Goal: Use online tool/utility: Utilize a website feature to perform a specific function

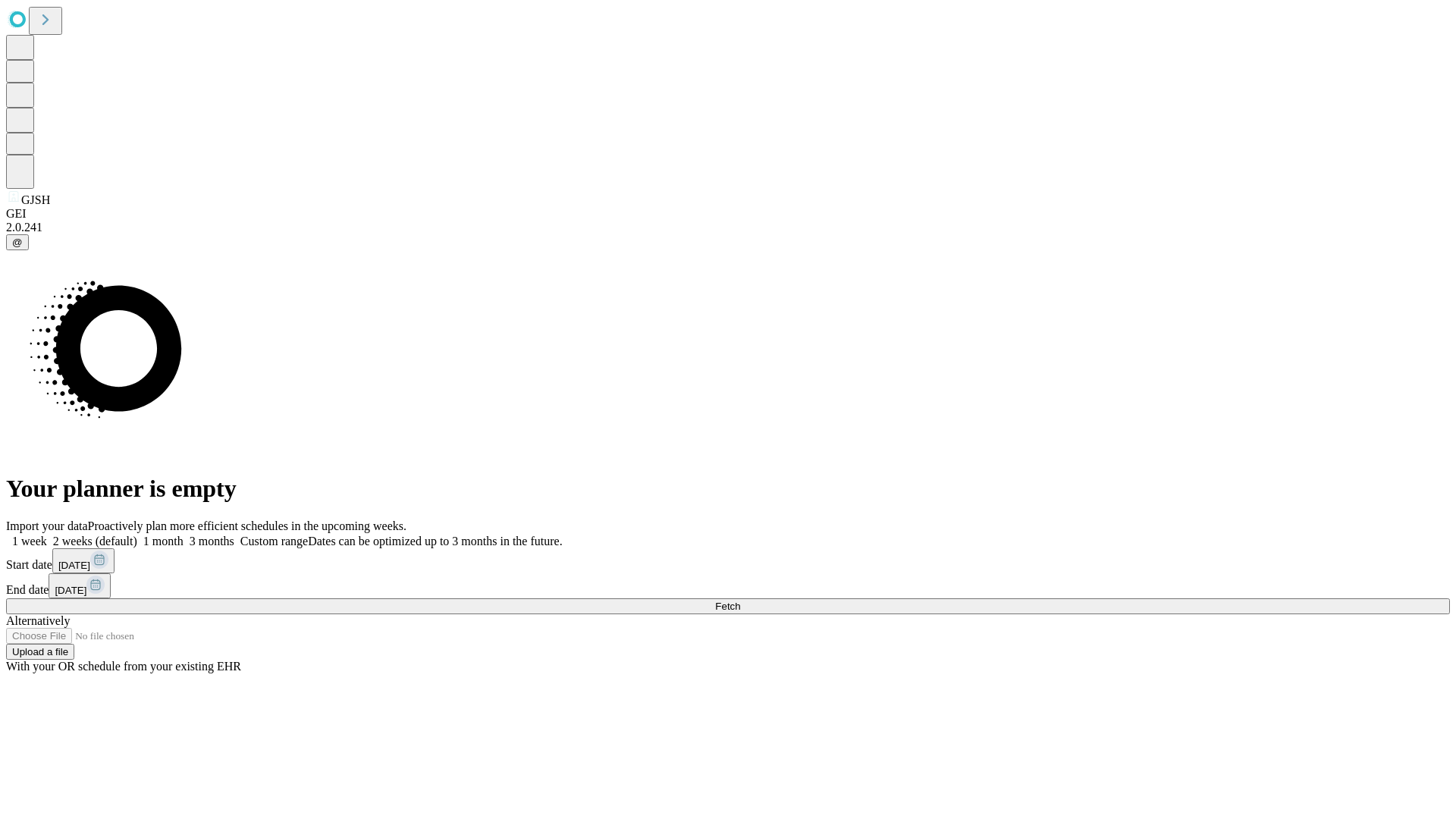
click at [740, 601] on span "Fetch" at bounding box center [728, 607] width 25 height 11
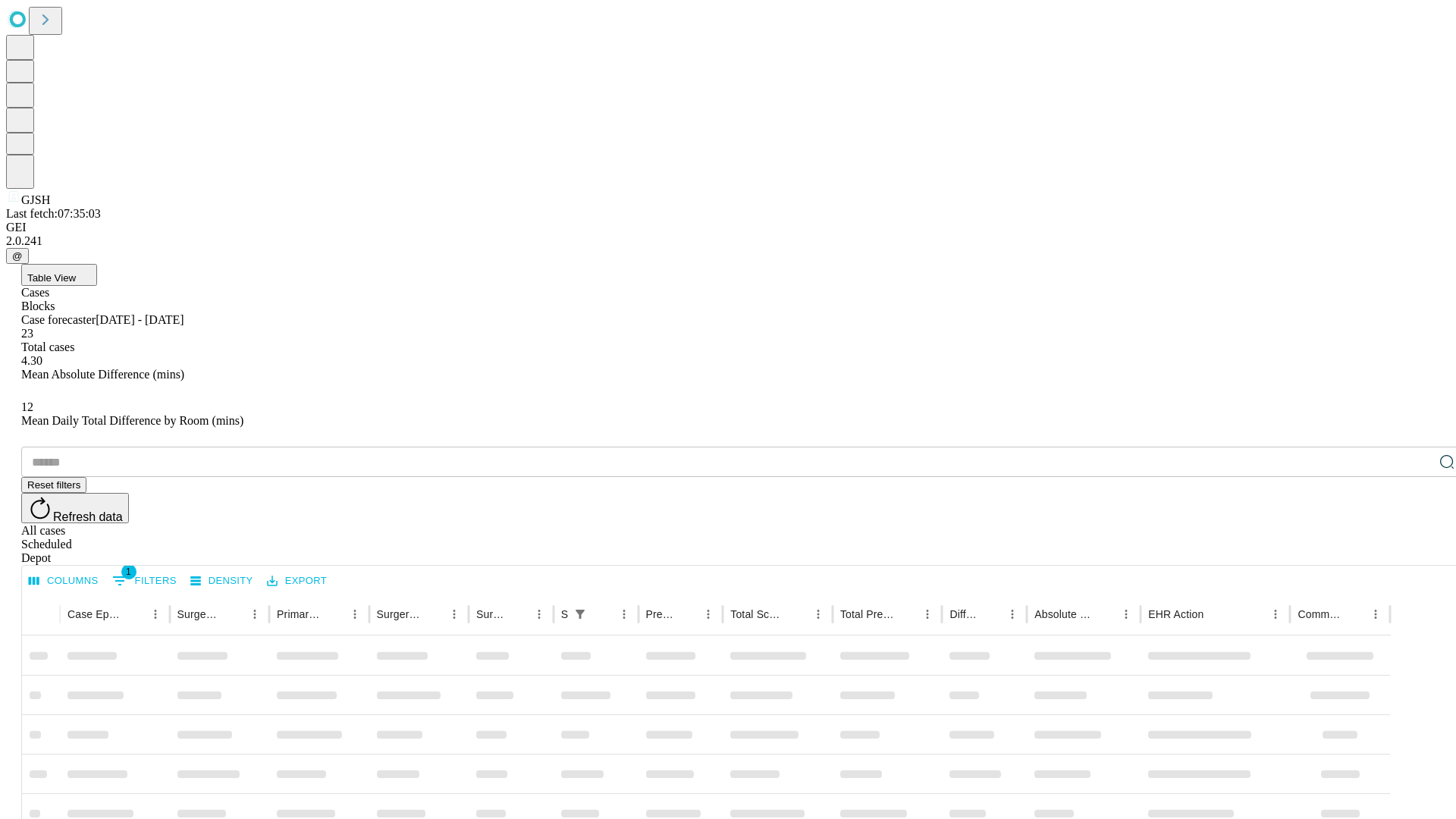
click at [76, 272] on span "Table View" at bounding box center [52, 278] width 49 height 11
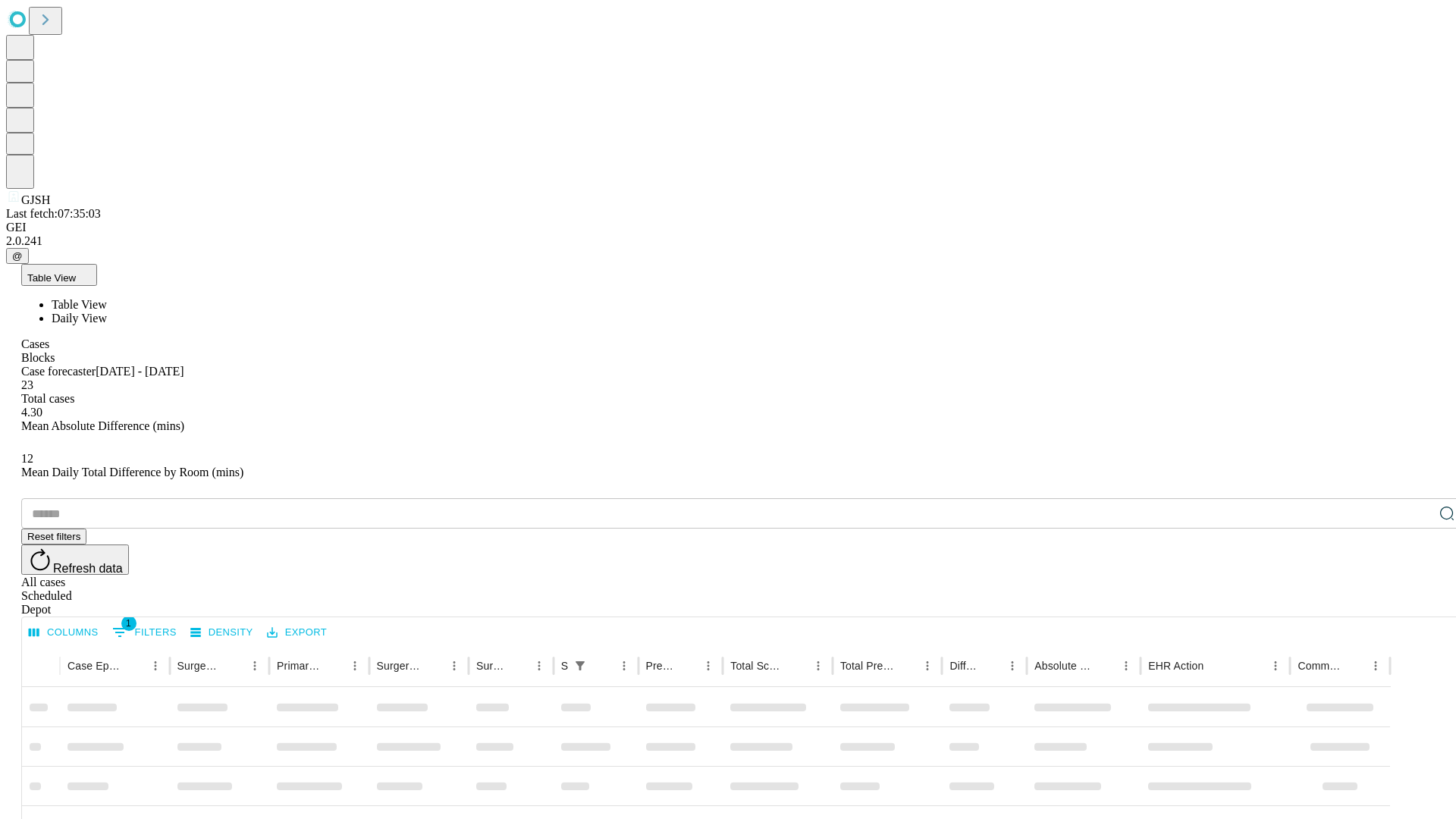
click at [107, 312] on span "Daily View" at bounding box center [79, 319] width 55 height 13
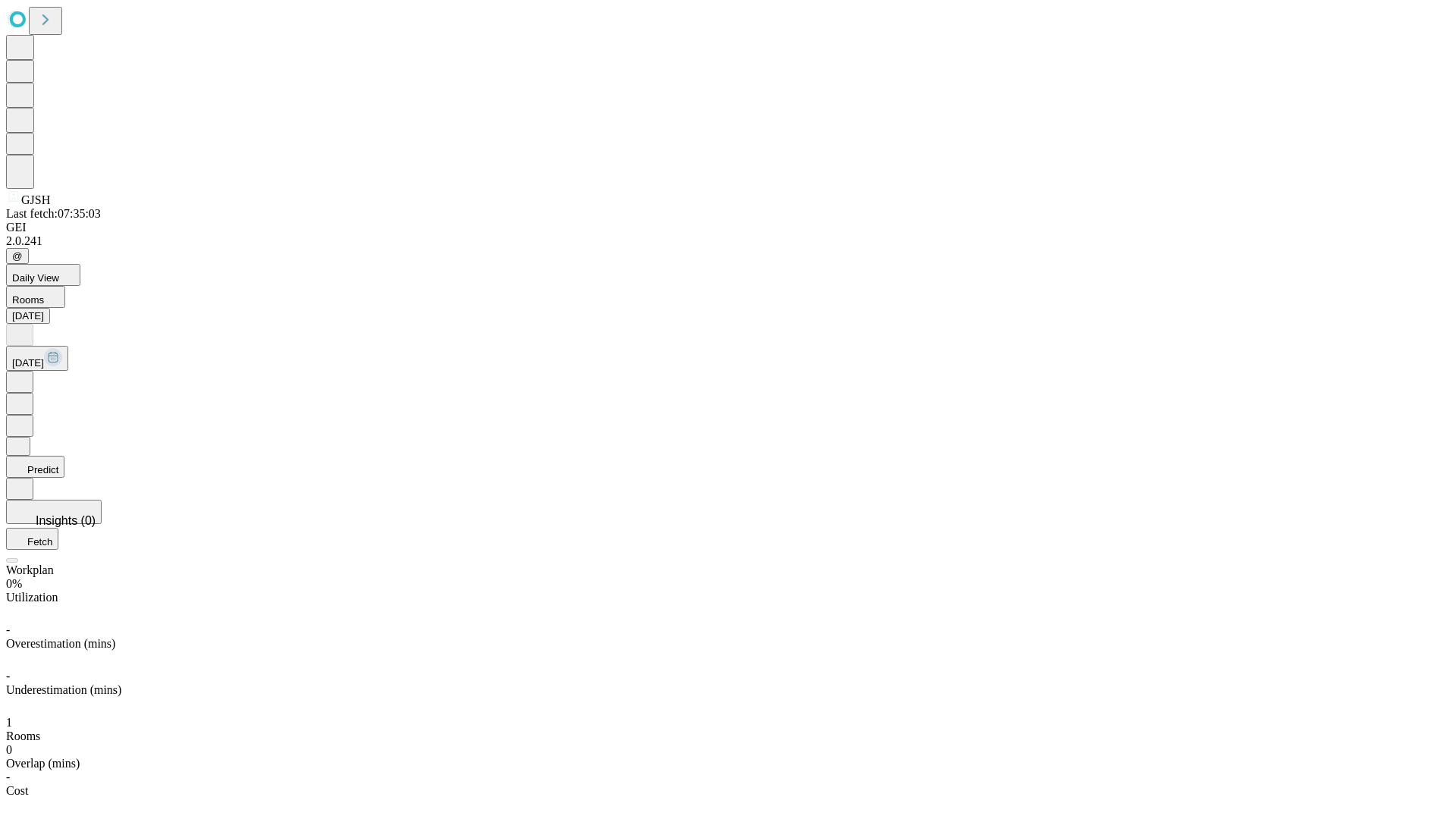
click at [65, 456] on button "Predict" at bounding box center [35, 467] width 58 height 22
